Goal: Transaction & Acquisition: Book appointment/travel/reservation

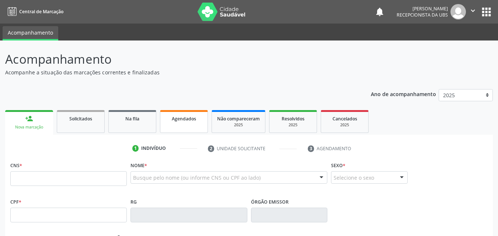
click at [179, 124] on link "Agendados" at bounding box center [184, 121] width 48 height 23
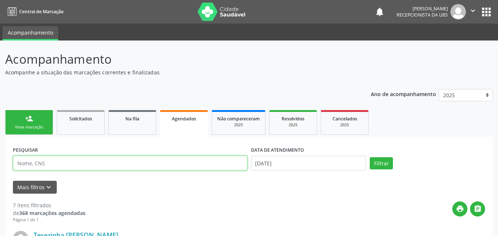
click at [155, 167] on input "text" at bounding box center [130, 163] width 234 height 15
type input "[PERSON_NAME]"
click at [370, 157] on button "Filtrar" at bounding box center [381, 163] width 23 height 13
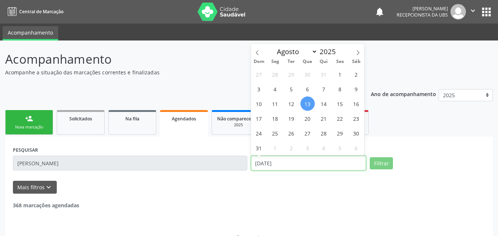
drag, startPoint x: 306, startPoint y: 161, endPoint x: 258, endPoint y: 171, distance: 48.5
click at [258, 171] on input "[DATE]" at bounding box center [308, 163] width 115 height 15
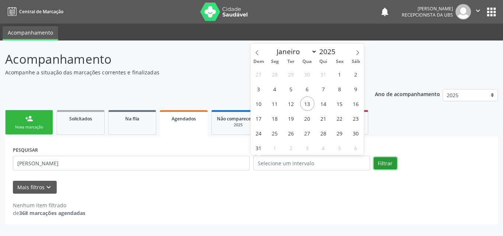
click at [392, 161] on button "Filtrar" at bounding box center [385, 163] width 23 height 13
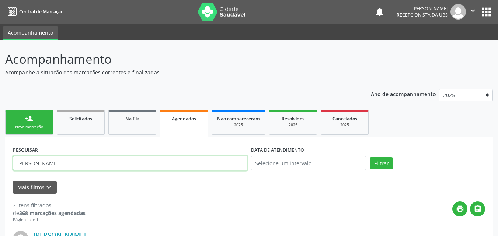
drag, startPoint x: 94, startPoint y: 165, endPoint x: 5, endPoint y: 167, distance: 89.6
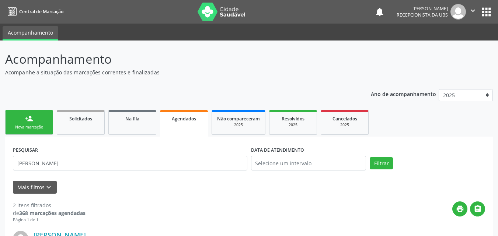
click at [28, 125] on div "Nova marcação" at bounding box center [29, 128] width 37 height 6
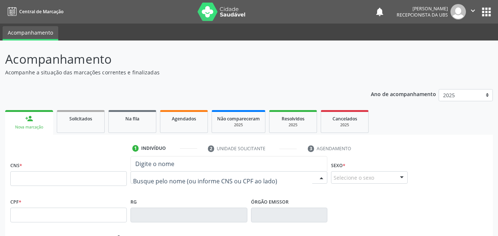
click at [175, 182] on div at bounding box center [228, 177] width 197 height 13
paste input "[PERSON_NAME]"
type input "[PERSON_NAME]"
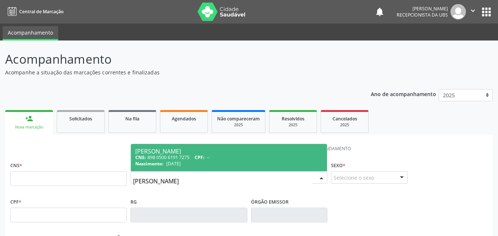
click at [255, 156] on div "CNS: 898 0500 6191 7275 CPF: --" at bounding box center [228, 157] width 187 height 6
type input "898 0500 6191 7275"
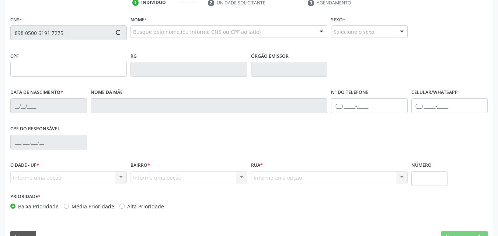
scroll to position [163, 0]
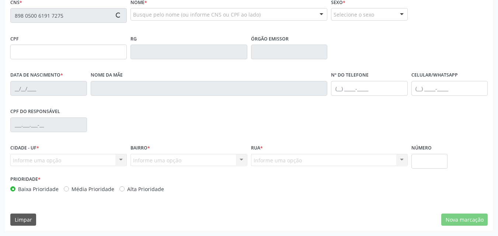
type input "[DATE]"
type input "[PERSON_NAME]"
type input "[PHONE_NUMBER]"
type input "763"
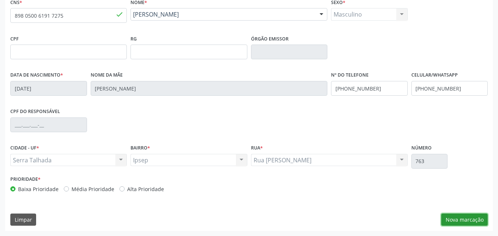
click at [471, 223] on button "Nova marcação" at bounding box center [464, 220] width 46 height 13
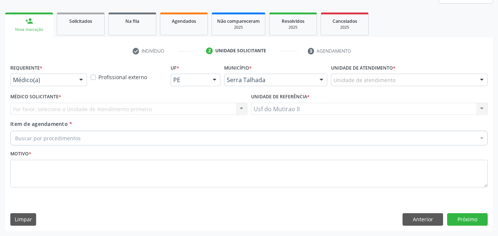
scroll to position [98, 0]
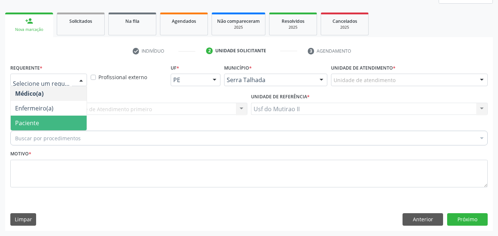
click at [37, 118] on span "Paciente" at bounding box center [49, 123] width 76 height 15
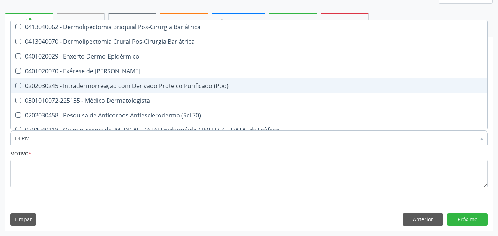
scroll to position [74, 0]
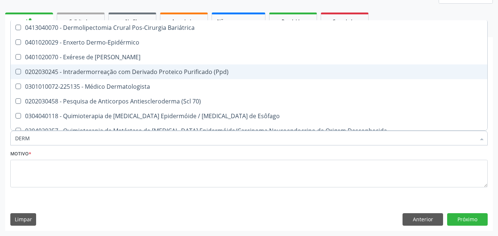
type input "DERMA"
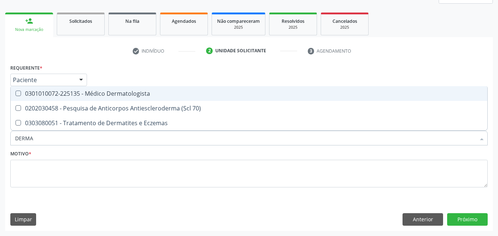
click at [109, 95] on div "0301010072-225135 - Médico Dermatologista" at bounding box center [249, 94] width 468 height 6
checkbox Dermatologista "true"
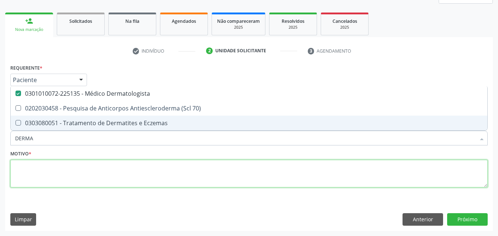
click at [111, 173] on textarea at bounding box center [248, 174] width 477 height 28
checkbox 70\) "true"
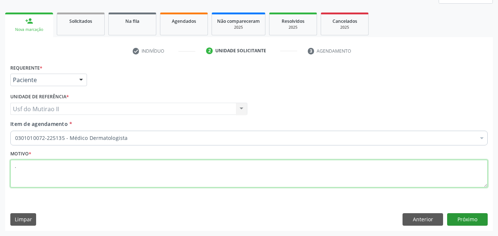
type textarea "."
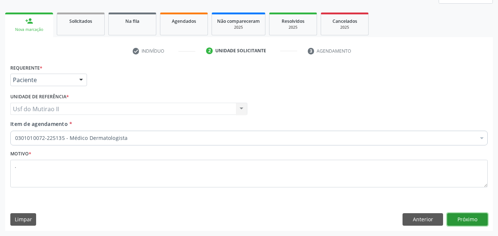
click at [475, 216] on button "Próximo" at bounding box center [467, 219] width 41 height 13
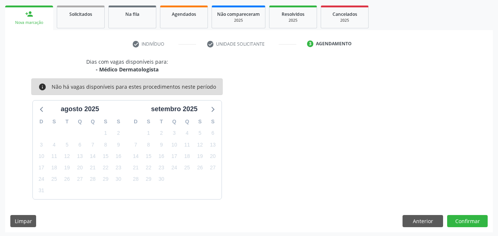
scroll to position [106, 0]
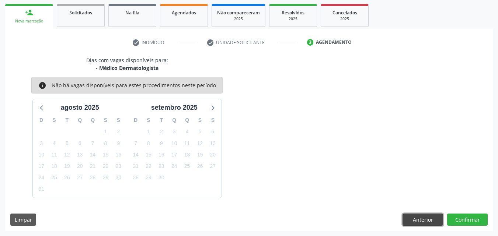
click at [424, 220] on button "Anterior" at bounding box center [422, 220] width 41 height 13
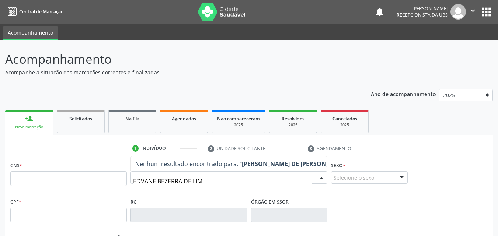
type input "EDVANE BEZERRA DE LIMA"
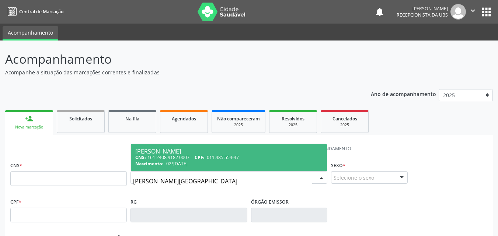
click at [147, 156] on div "CNS: 161 2408 9182 0007 CPF: 011.485.554-47" at bounding box center [228, 157] width 187 height 6
type input "161 2408 9182 0007"
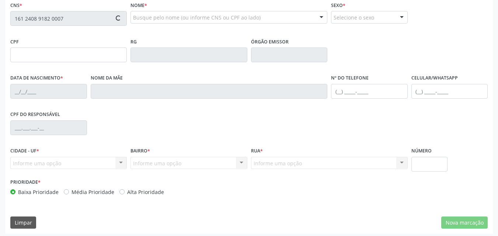
scroll to position [163, 0]
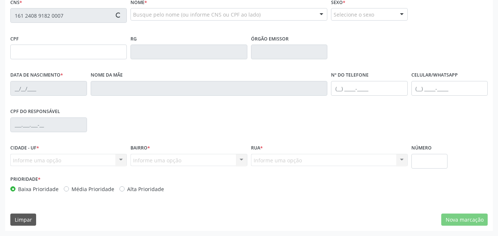
type input "011.485.554-47"
type input "02/02/1981"
type input "Francisca Bezerra de Lima"
type input "(87) 99668-9888"
type input "74"
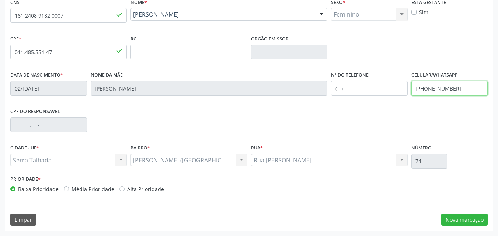
drag, startPoint x: 456, startPoint y: 89, endPoint x: 397, endPoint y: 103, distance: 61.0
click at [397, 103] on div "Data de nascimento * 02/02/1981 Nome da mãe Francisca Bezerra de Lima Nº do Tel…" at bounding box center [248, 88] width 481 height 36
type input "(87) 99926-8652"
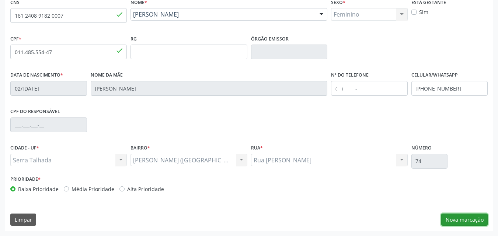
click at [469, 214] on button "Nova marcação" at bounding box center [464, 220] width 46 height 13
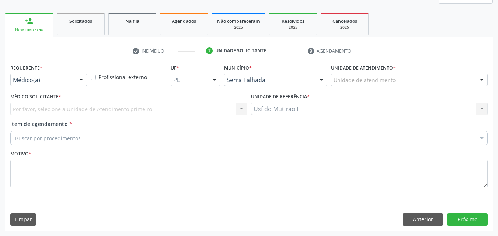
scroll to position [98, 0]
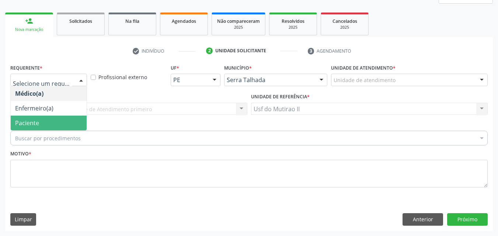
click at [37, 120] on span "Paciente" at bounding box center [27, 123] width 24 height 8
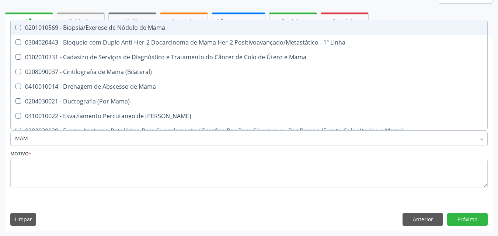
type input "MAMO"
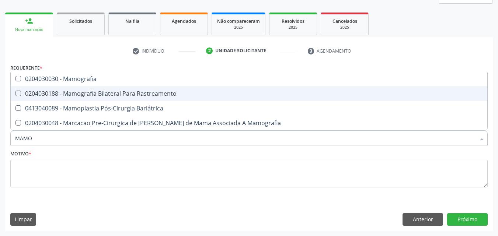
click at [74, 89] on span "0204030188 - Mamografia Bilateral Para Rastreamento" at bounding box center [249, 93] width 477 height 15
checkbox Rastreamento "true"
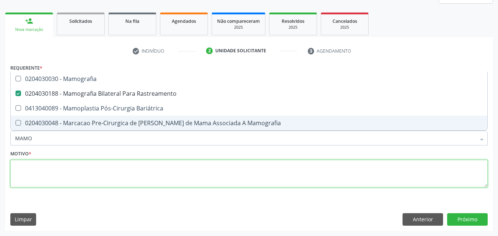
click at [58, 179] on textarea at bounding box center [248, 174] width 477 height 28
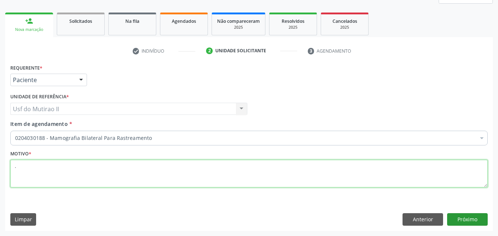
type textarea "."
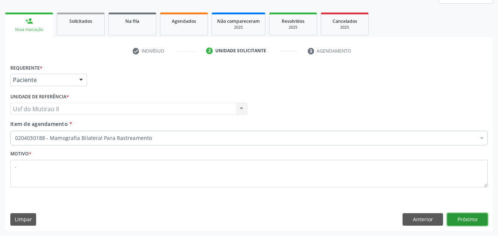
click at [452, 217] on button "Próximo" at bounding box center [467, 219] width 41 height 13
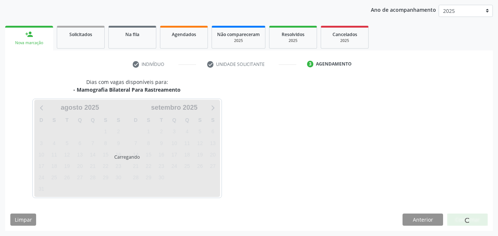
scroll to position [84, 0]
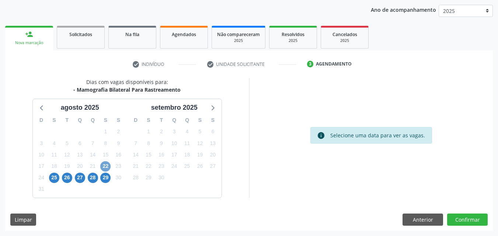
click at [104, 165] on span "22" at bounding box center [105, 166] width 10 height 10
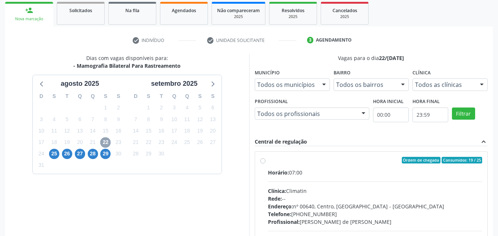
scroll to position [121, 0]
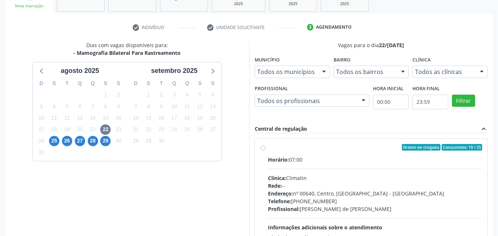
click at [283, 165] on div "Horário: 07:00 Clínica: Climatin Rede: -- Endereço: nº 00640, Centro, Serra Tal…" at bounding box center [375, 206] width 214 height 101
click at [265, 151] on input "Ordem de chegada Consumidos: 19 / 25 Horário: 07:00 Clínica: Climatin Rede: -- …" at bounding box center [262, 147] width 5 height 7
radio input "true"
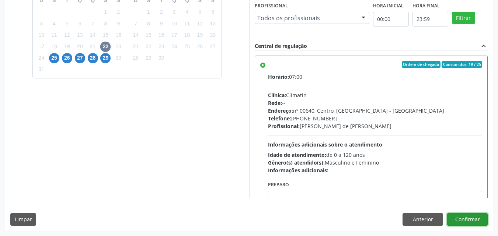
click at [471, 216] on button "Confirmar" at bounding box center [467, 219] width 41 height 13
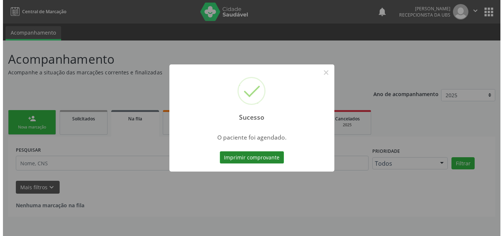
scroll to position [0, 0]
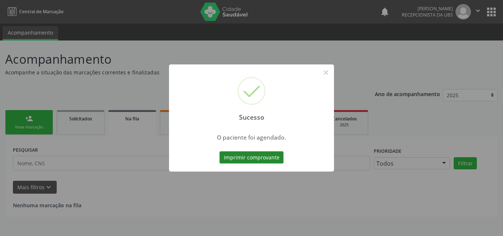
click at [268, 157] on button "Imprimir comprovante" at bounding box center [252, 157] width 64 height 13
